Goal: Transaction & Acquisition: Purchase product/service

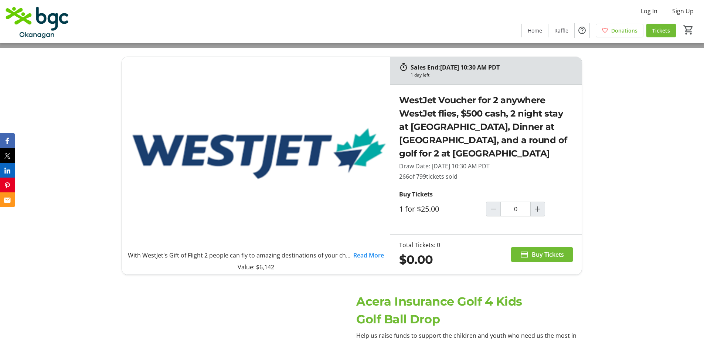
scroll to position [370, 0]
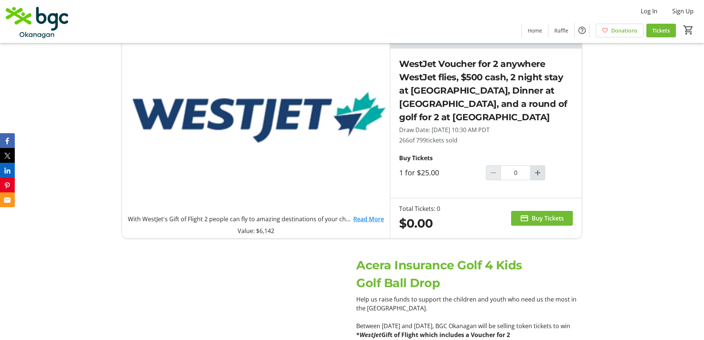
click at [540, 172] on mat-icon "Increment by one" at bounding box center [538, 172] width 9 height 9
type input "1"
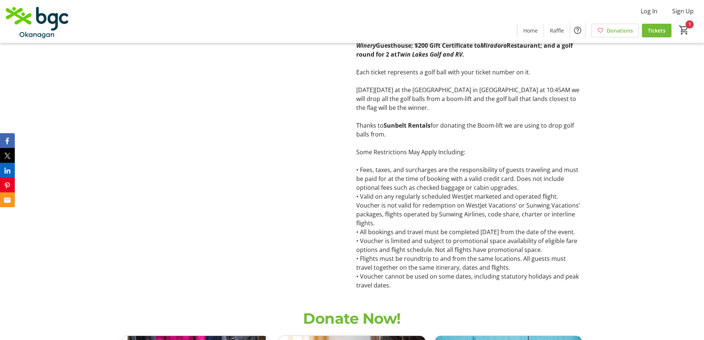
scroll to position [518, 0]
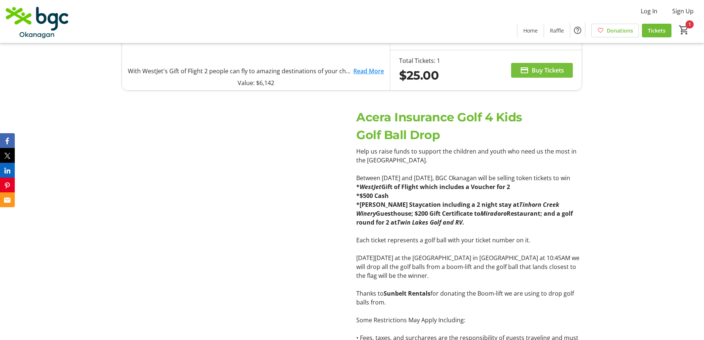
click at [540, 69] on span "Buy Tickets" at bounding box center [548, 70] width 32 height 9
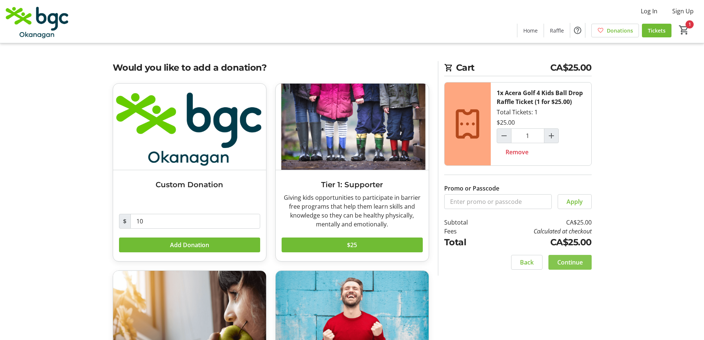
click at [578, 263] on span "Continue" at bounding box center [571, 262] width 26 height 9
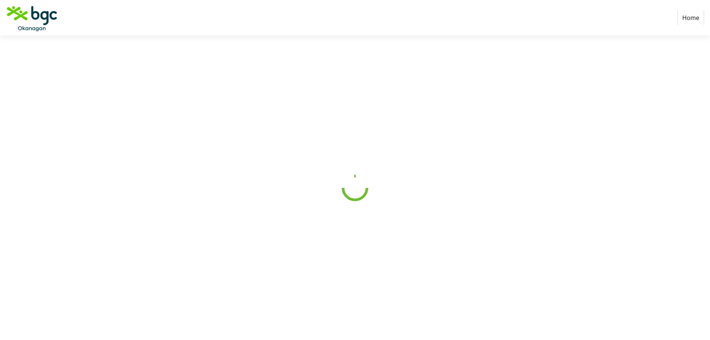
select select "CA"
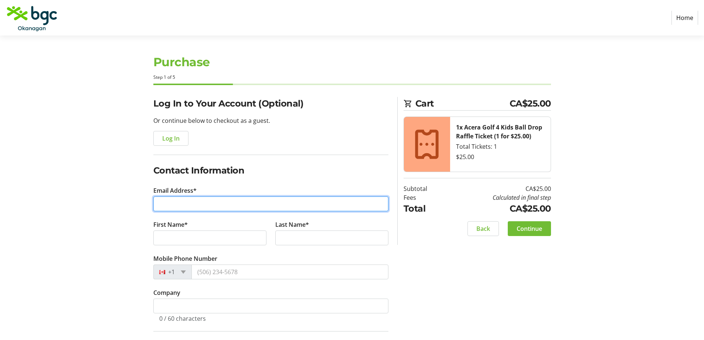
click at [249, 205] on input "Email Address*" at bounding box center [270, 203] width 235 height 15
type input "[EMAIL_ADDRESS][DOMAIN_NAME]"
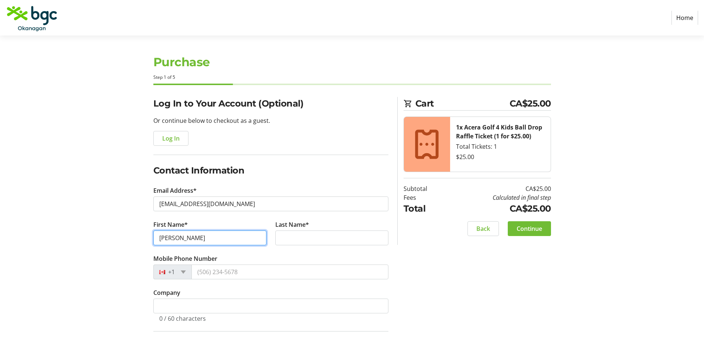
type input "[PERSON_NAME]"
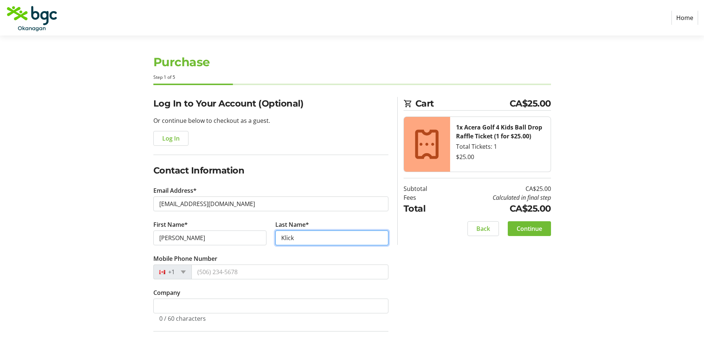
type input "Klick"
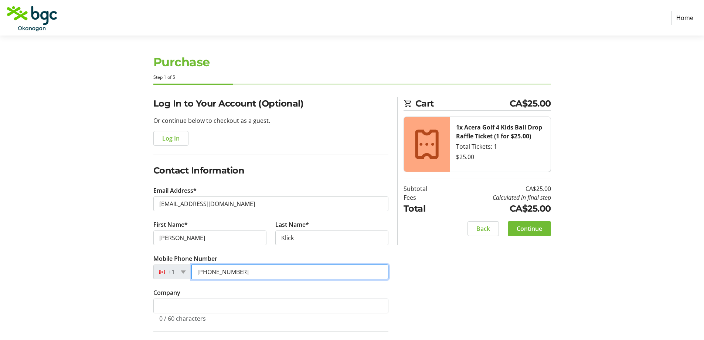
type input "[PHONE_NUMBER]"
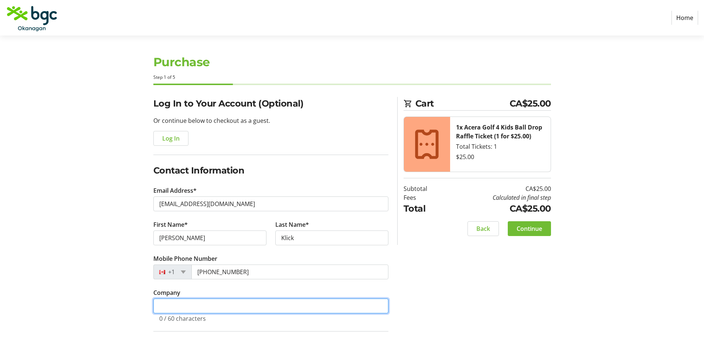
click at [278, 305] on input "Company" at bounding box center [270, 305] width 235 height 15
type input "C"
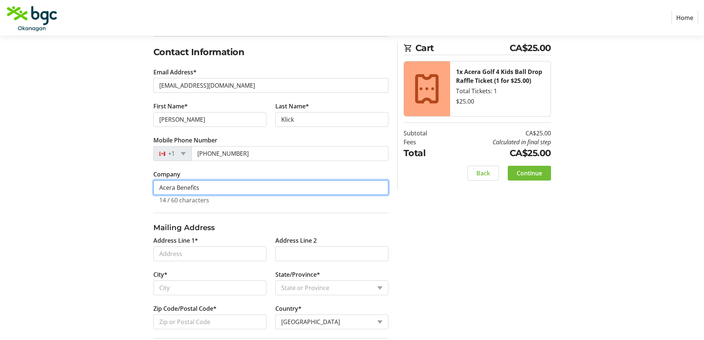
scroll to position [148, 0]
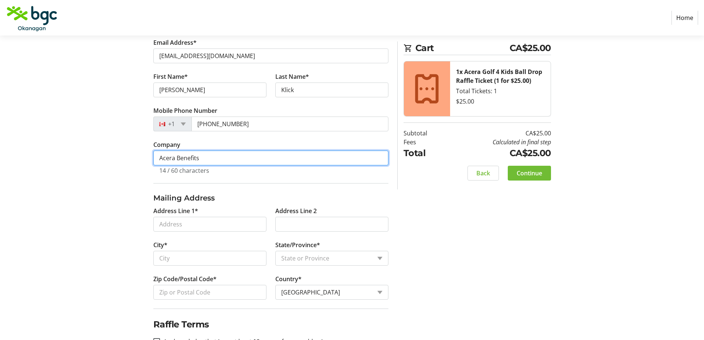
type input "Acera Benefits"
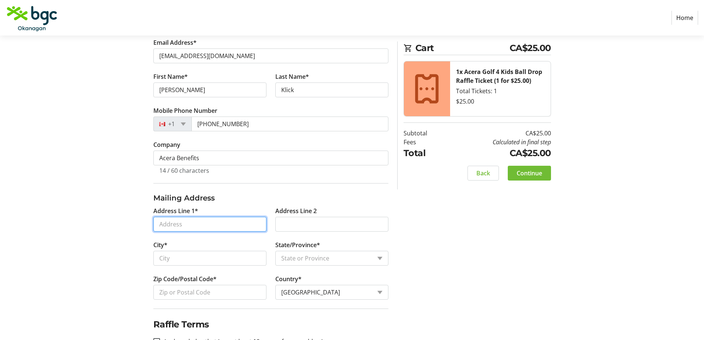
click at [229, 225] on input "Address Line 1*" at bounding box center [209, 224] width 113 height 15
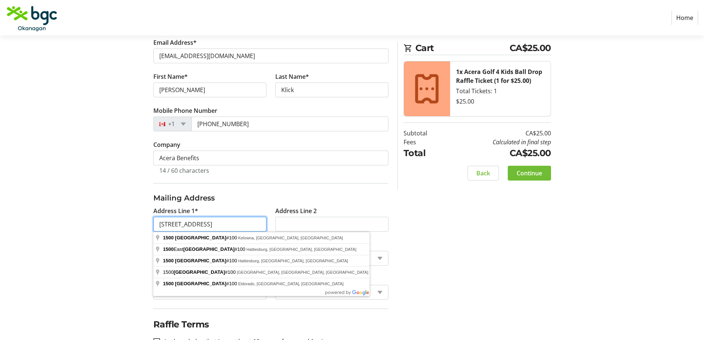
type input "[STREET_ADDRESS]"
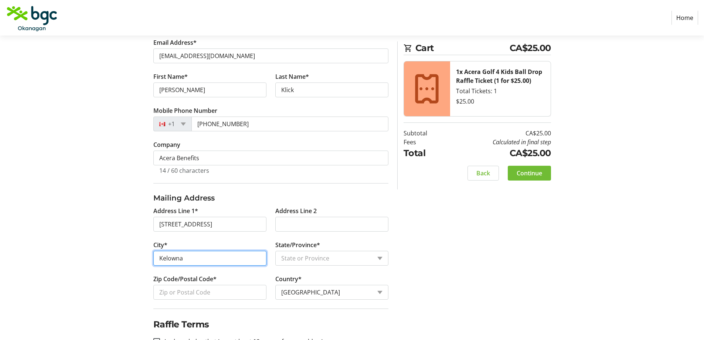
type input "Kelowna"
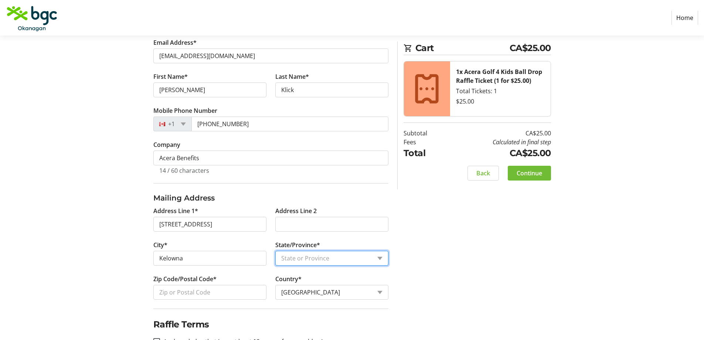
select select "BC"
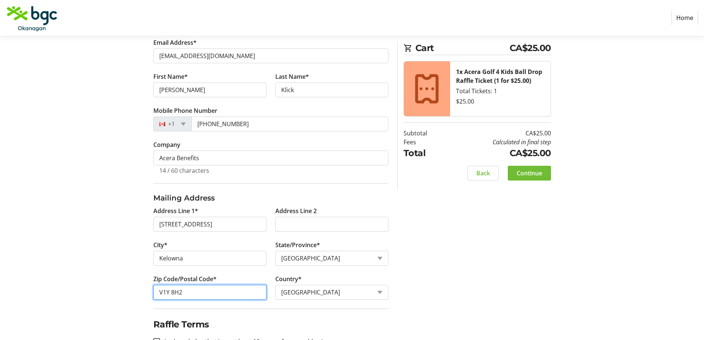
type input "V1Y 8H2"
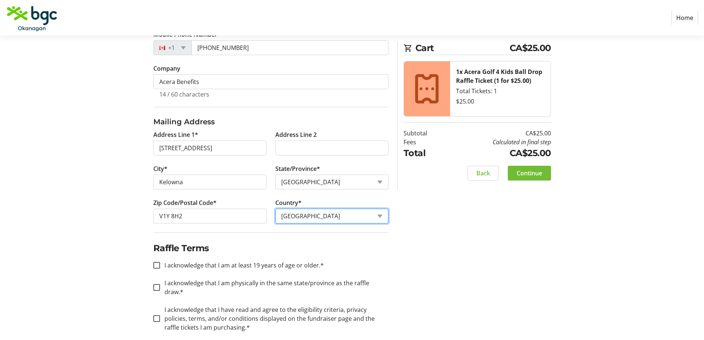
scroll to position [225, 0]
click at [151, 263] on div at bounding box center [157, 264] width 18 height 18
checkbox input "true"
click at [156, 283] on input "I acknowledge that I am physically in the same state/province as the raffle dra…" at bounding box center [156, 286] width 7 height 7
checkbox input "true"
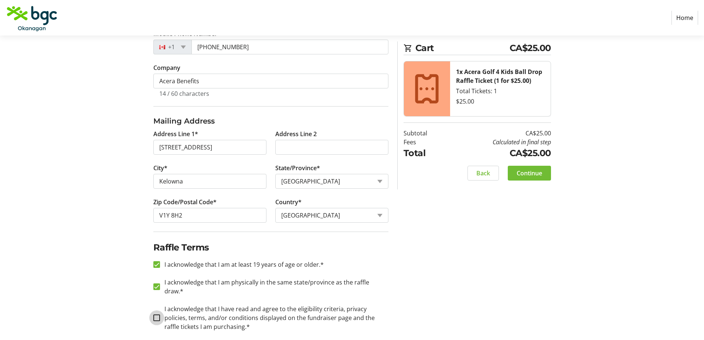
click at [157, 314] on input "I acknowledge that I have read and agree to the eligibility criteria, privacy p…" at bounding box center [156, 317] width 7 height 7
checkbox input "true"
click at [528, 169] on span "Continue" at bounding box center [530, 173] width 26 height 9
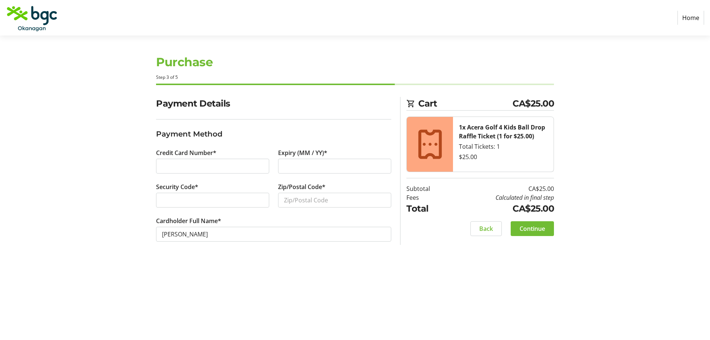
click at [363, 170] on div at bounding box center [334, 166] width 113 height 15
click at [352, 201] on input "Zip/Postal Code*" at bounding box center [334, 200] width 113 height 15
type input "V4T 3K1"
click at [532, 230] on span "Continue" at bounding box center [532, 228] width 26 height 9
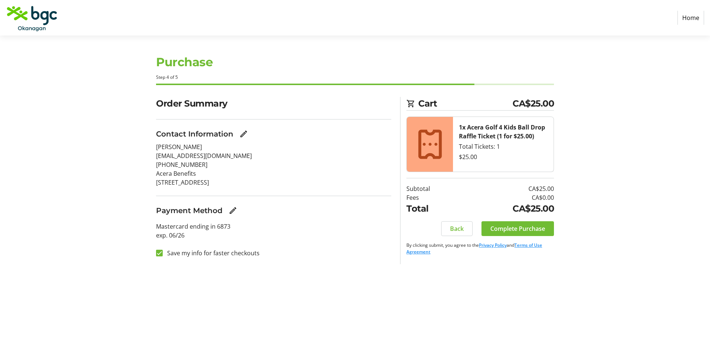
click at [226, 251] on label "Save my info for faster checkouts" at bounding box center [211, 252] width 97 height 9
click at [163, 251] on input "Save my info for faster checkouts" at bounding box center [159, 253] width 7 height 7
checkbox input "false"
click at [524, 229] on span "Complete Purchase" at bounding box center [517, 228] width 55 height 9
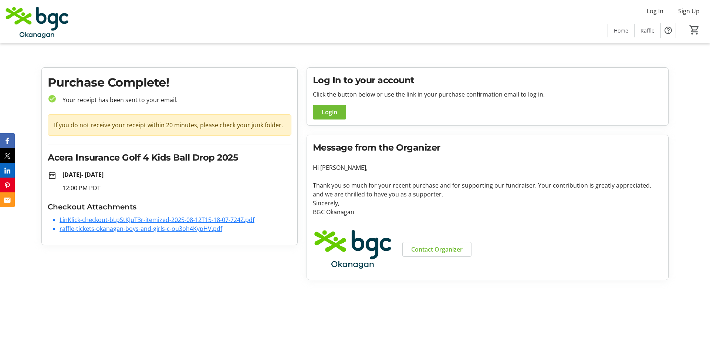
click at [241, 222] on link "LinKlick-checkout-bLpStKJuT3r-itemized-2025-08-12T15-18-07-724Z.pdf" at bounding box center [157, 220] width 195 height 8
click at [123, 229] on link "raffle-tickets-okanagan-boys-and-girls-c-ou3oh4KypHV.pdf" at bounding box center [141, 228] width 163 height 8
